Goal: Task Accomplishment & Management: Manage account settings

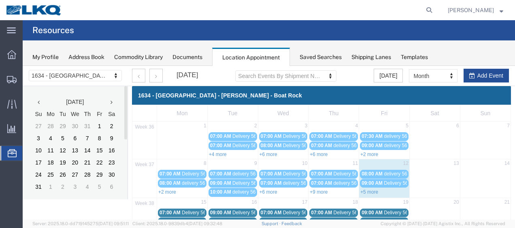
scroll to position [40, 0]
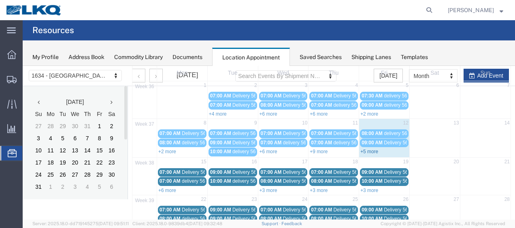
drag, startPoint x: 23, startPoint y: 66, endPoint x: 362, endPoint y: 150, distance: 349.9
click at [362, 150] on link "+5 more" at bounding box center [369, 152] width 18 height 6
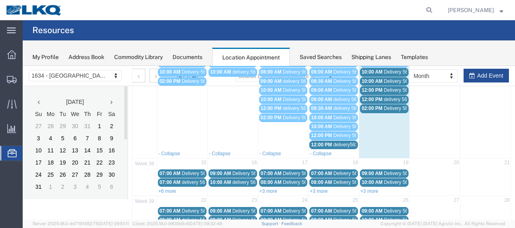
scroll to position [121, 0]
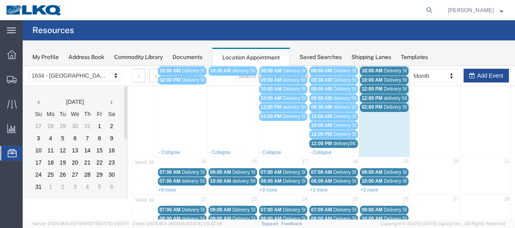
click at [329, 141] on span "12:00 PM" at bounding box center [321, 144] width 21 height 6
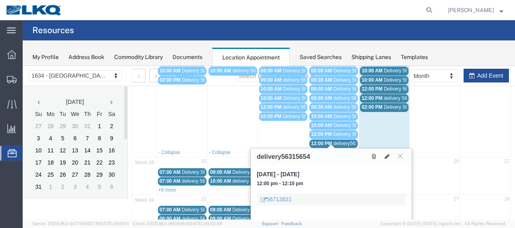
click at [377, 104] on span "02:00 PM" at bounding box center [372, 107] width 21 height 6
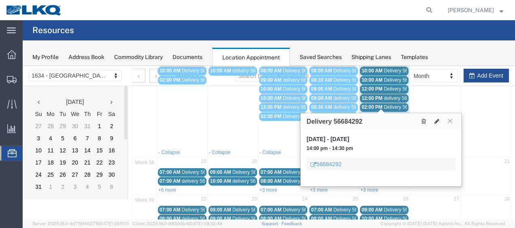
click at [375, 97] on span "12:00 PM" at bounding box center [372, 99] width 21 height 6
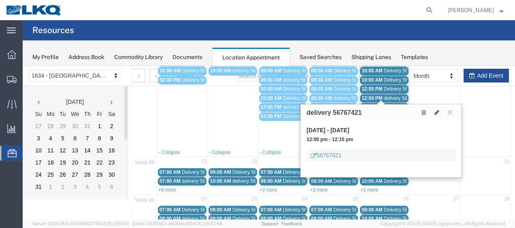
click at [372, 87] on span "12:00 PM" at bounding box center [372, 89] width 21 height 6
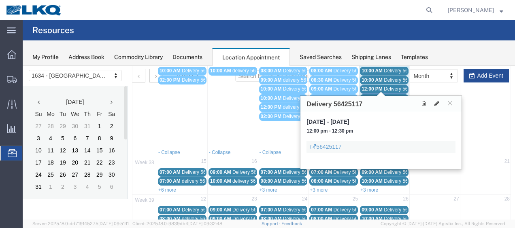
click at [369, 77] on span "10:00 AM" at bounding box center [372, 80] width 21 height 6
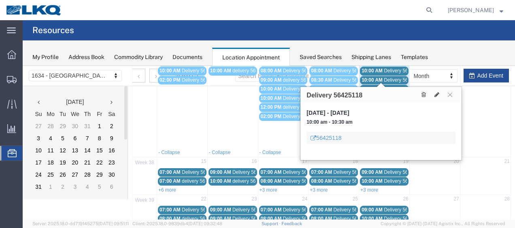
click at [368, 70] on span "10:00 AM" at bounding box center [372, 71] width 21 height 6
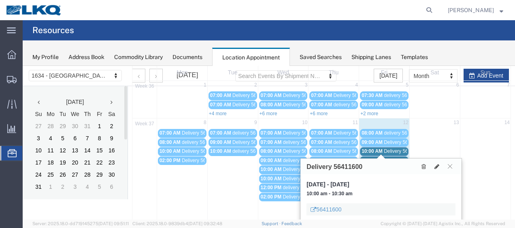
scroll to position [40, 0]
click at [389, 149] on span "Delivery 56411600" at bounding box center [404, 152] width 40 height 6
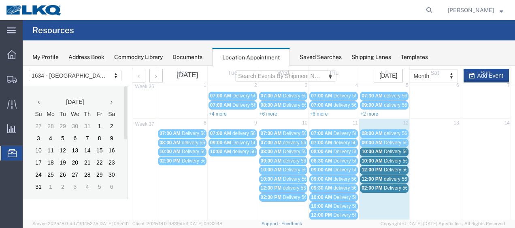
click at [389, 149] on span "Delivery 56411600" at bounding box center [404, 152] width 40 height 6
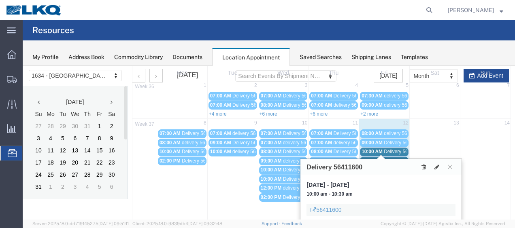
click at [384, 150] on span "Delivery 56411600" at bounding box center [404, 152] width 40 height 6
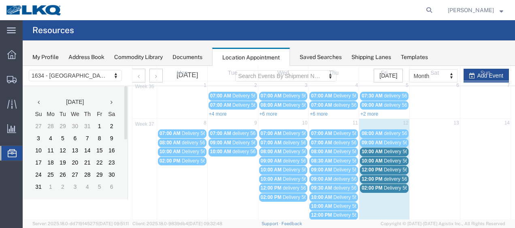
click at [387, 150] on span "Delivery 56411600" at bounding box center [404, 152] width 40 height 6
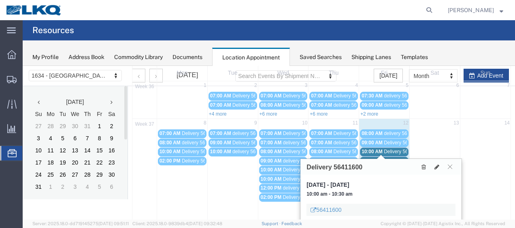
click at [390, 158] on span "Delivery 56425118" at bounding box center [404, 161] width 40 height 6
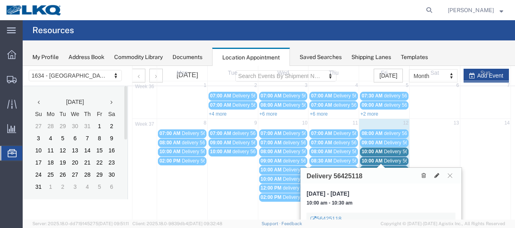
click at [395, 166] on link "12:00 PM Delivery 56425117" at bounding box center [384, 170] width 49 height 9
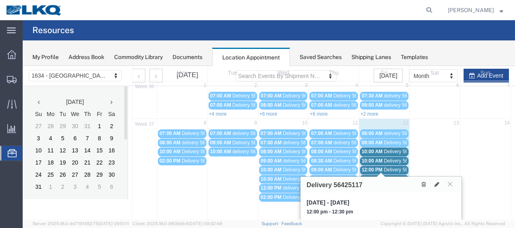
click at [394, 175] on link "12:00 PM delivery 56767421" at bounding box center [384, 179] width 49 height 9
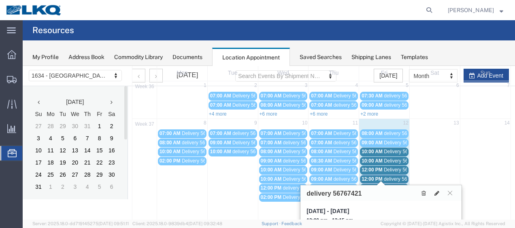
click at [394, 178] on span "delivery 56767421" at bounding box center [403, 180] width 39 height 6
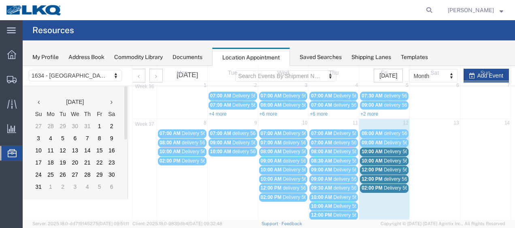
click at [395, 185] on span "Delivery 56684292" at bounding box center [404, 188] width 40 height 6
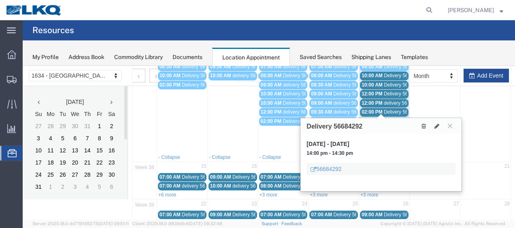
scroll to position [121, 0]
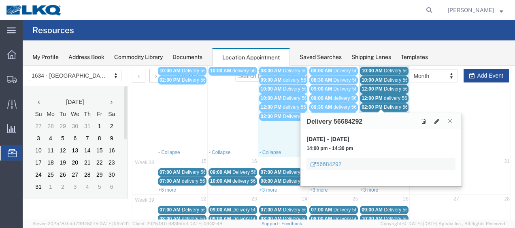
click at [273, 127] on td "02:00 PM Delivery 56684288" at bounding box center [283, 130] width 51 height 36
select select "1"
select select
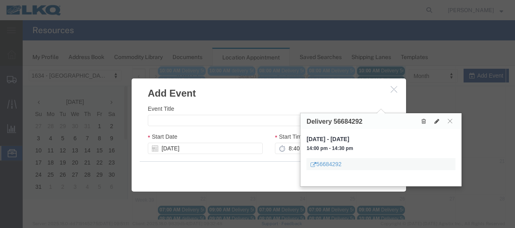
click at [391, 90] on icon "button" at bounding box center [394, 89] width 6 height 7
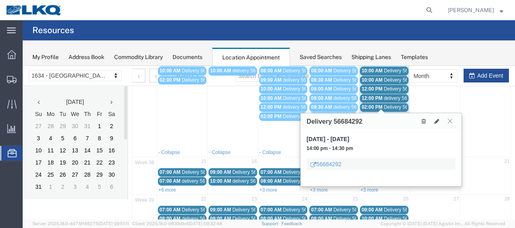
click at [451, 120] on icon at bounding box center [450, 121] width 4 height 5
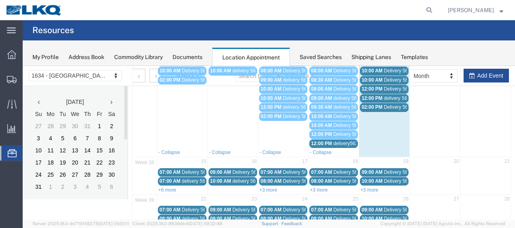
click at [325, 141] on span "12:00 PM" at bounding box center [321, 144] width 21 height 6
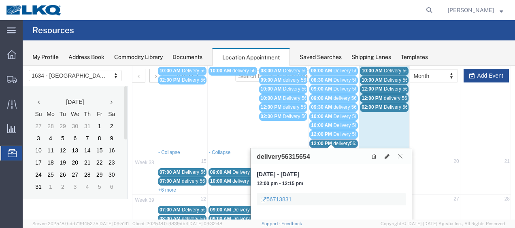
click at [401, 155] on icon at bounding box center [400, 156] width 4 height 5
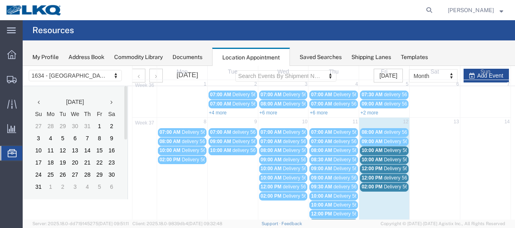
scroll to position [40, 0]
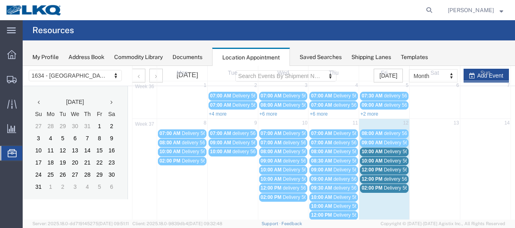
click at [393, 141] on span "Delivery 56425127" at bounding box center [404, 143] width 40 height 6
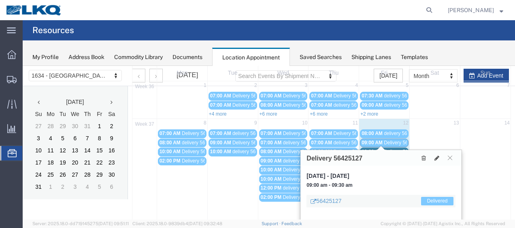
click at [373, 158] on div "Delivery 56425127" at bounding box center [380, 158] width 161 height 16
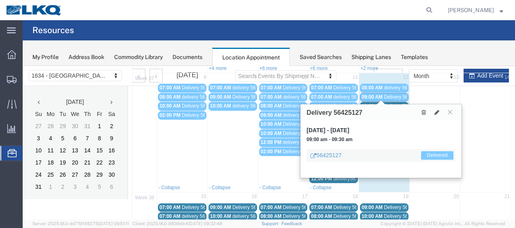
scroll to position [121, 0]
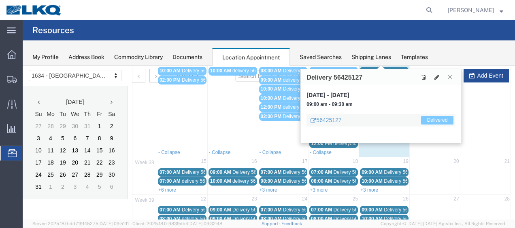
click at [352, 118] on div "56425127 Delivered" at bounding box center [380, 120] width 149 height 13
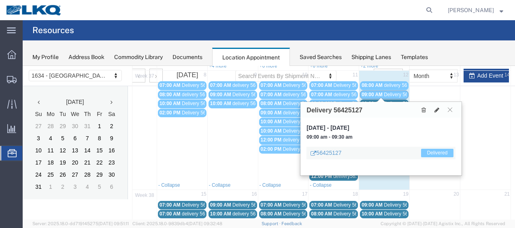
scroll to position [81, 0]
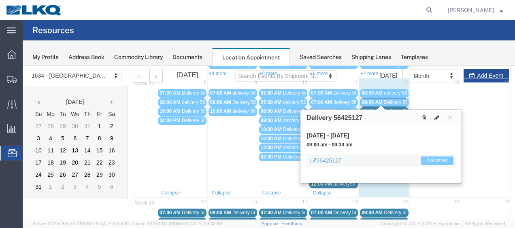
click at [436, 117] on icon at bounding box center [436, 118] width 5 height 6
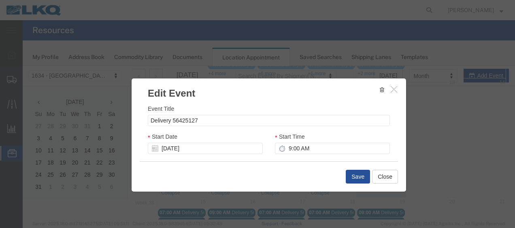
select select
click at [213, 123] on input "Delivery 56425127" at bounding box center [269, 120] width 242 height 11
type input "Delivery 56713831"
click at [357, 177] on button "Save" at bounding box center [358, 177] width 24 height 14
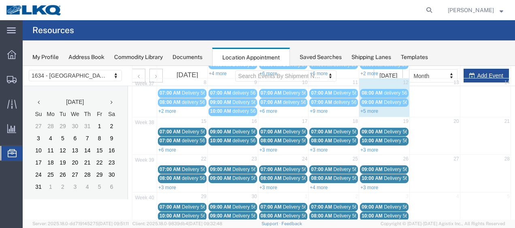
scroll to position [47, 0]
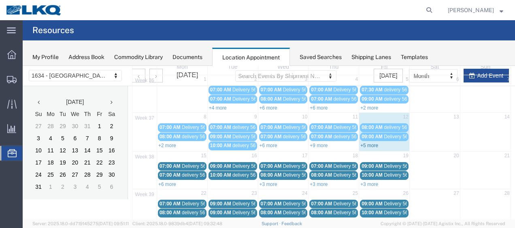
click at [369, 143] on link "+5 more" at bounding box center [369, 146] width 18 height 6
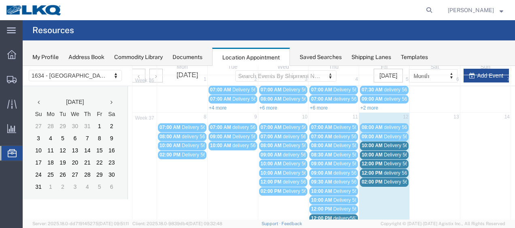
click at [370, 143] on span "10:00 AM" at bounding box center [372, 146] width 21 height 6
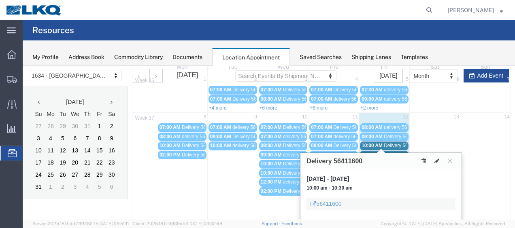
click at [373, 152] on span "10:00 AM" at bounding box center [372, 155] width 21 height 6
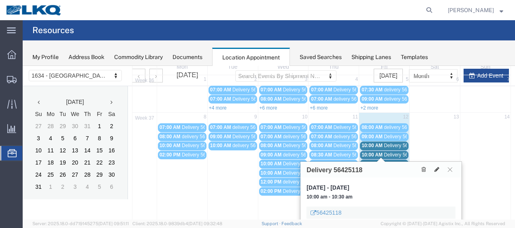
click at [371, 161] on span "12:00 PM" at bounding box center [372, 164] width 21 height 6
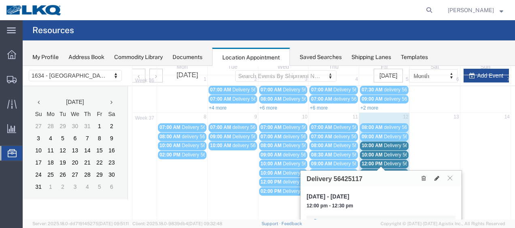
click at [372, 170] on div "12:00 PM delivery 56767421" at bounding box center [384, 173] width 45 height 6
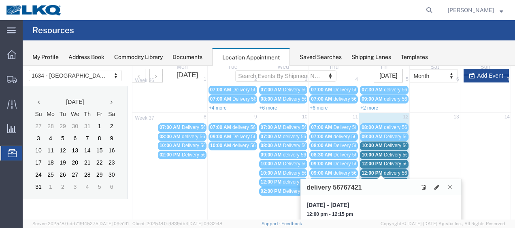
click at [368, 179] on span "02:00 PM" at bounding box center [372, 182] width 21 height 6
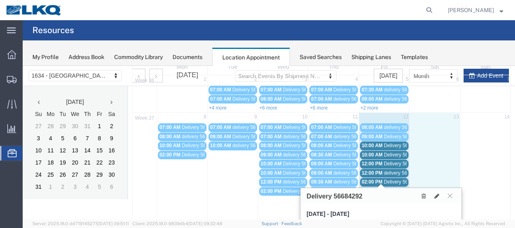
click at [432, 140] on td at bounding box center [434, 173] width 51 height 100
select select "1"
select select
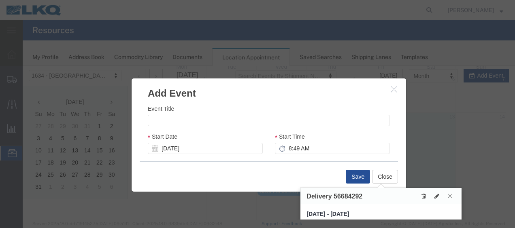
click at [448, 194] on icon at bounding box center [450, 196] width 4 height 5
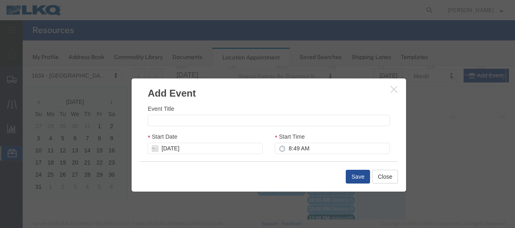
click at [392, 89] on icon "button" at bounding box center [394, 89] width 6 height 7
